Goal: Complete application form

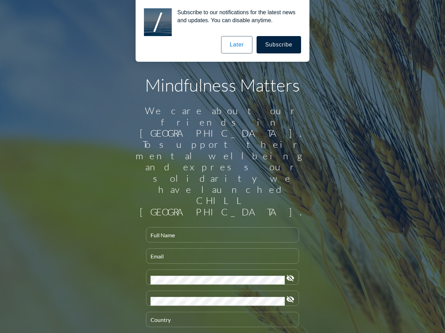
click at [219, 234] on input "Full Name" at bounding box center [222, 238] width 144 height 9
click at [219, 255] on input "Email" at bounding box center [222, 259] width 144 height 9
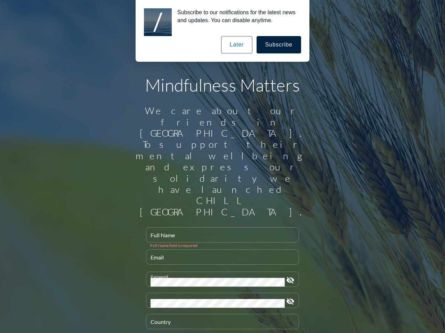
click at [219, 272] on div "Password" at bounding box center [217, 279] width 134 height 15
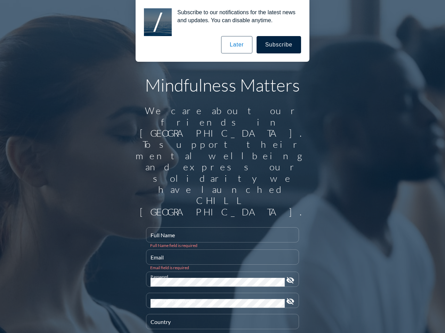
click at [287, 276] on icon "visibility_off" at bounding box center [290, 280] width 8 height 8
click at [219, 293] on div "Confirm Password" at bounding box center [217, 300] width 134 height 15
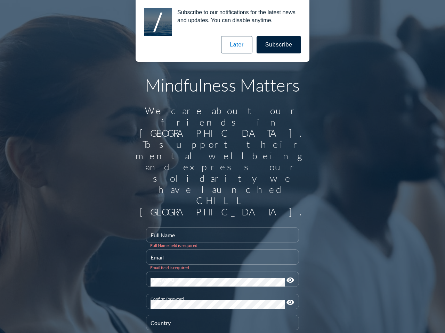
click at [287, 299] on icon "visibility" at bounding box center [290, 303] width 8 height 8
click at [219, 316] on div "Country" at bounding box center [222, 323] width 144 height 15
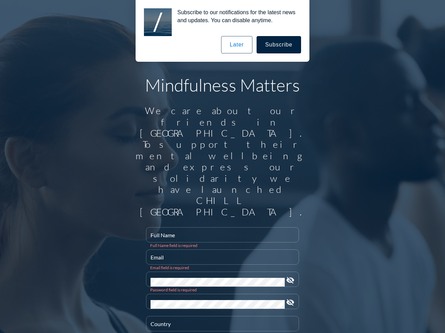
click at [279, 45] on button "Subscribe" at bounding box center [278, 44] width 44 height 17
